Goal: Navigation & Orientation: Find specific page/section

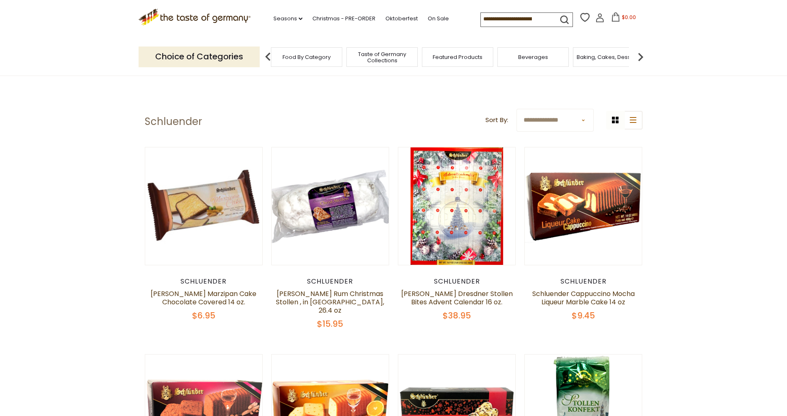
click at [306, 57] on span "Food By Category" at bounding box center [306, 57] width 48 height 6
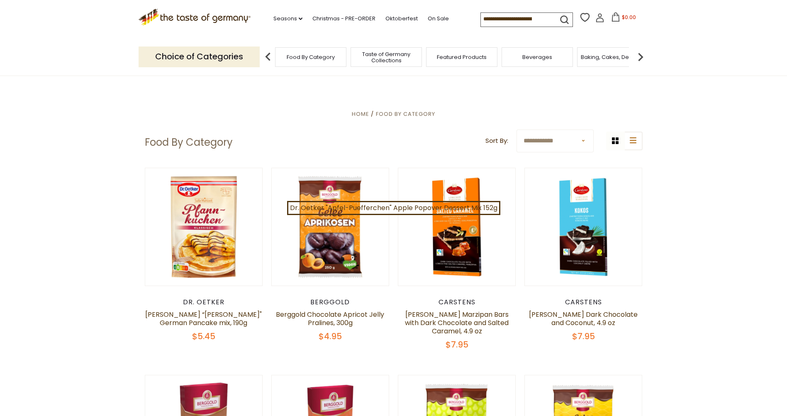
click at [639, 57] on img at bounding box center [640, 57] width 17 height 17
click at [588, 61] on div "Breads" at bounding box center [577, 56] width 71 height 19
click at [576, 59] on span "Breads" at bounding box center [584, 57] width 19 height 6
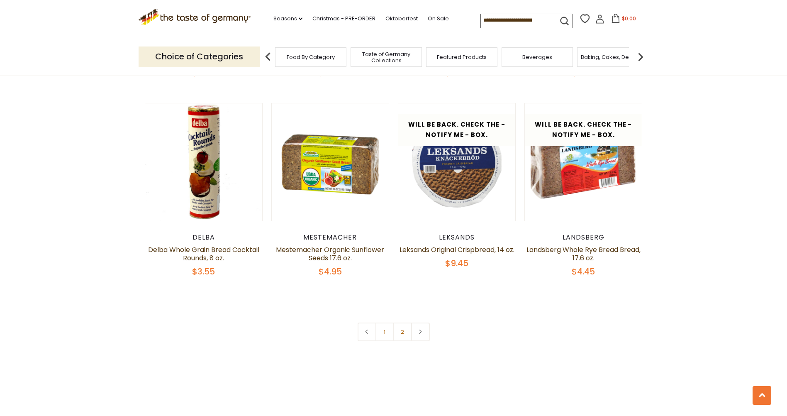
scroll to position [1908, 0]
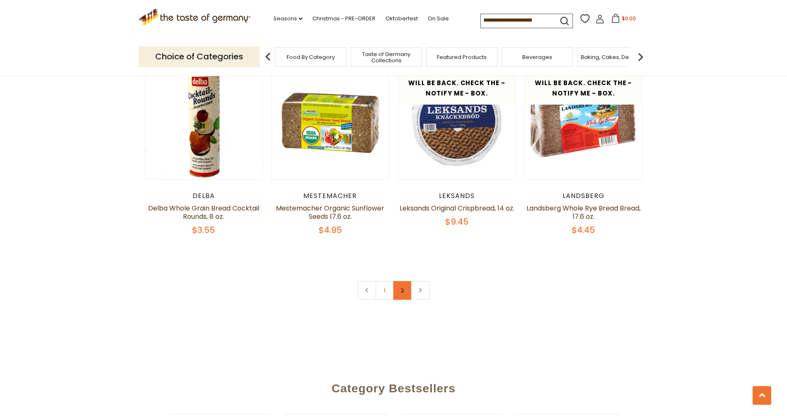
click at [404, 292] on link "2" at bounding box center [402, 290] width 19 height 19
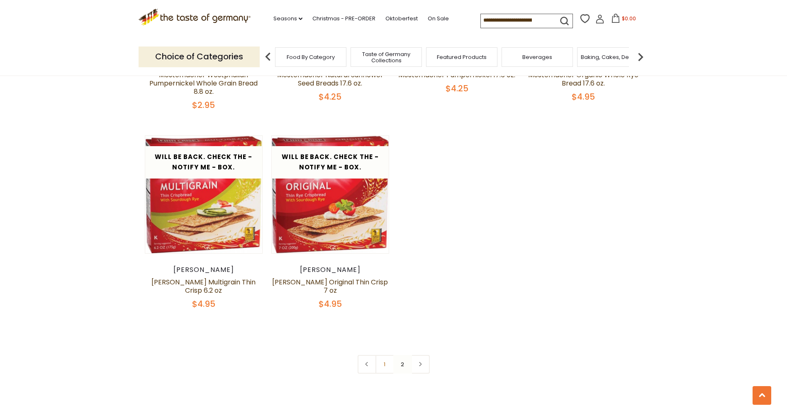
scroll to position [1280, 0]
